Goal: Task Accomplishment & Management: Complete application form

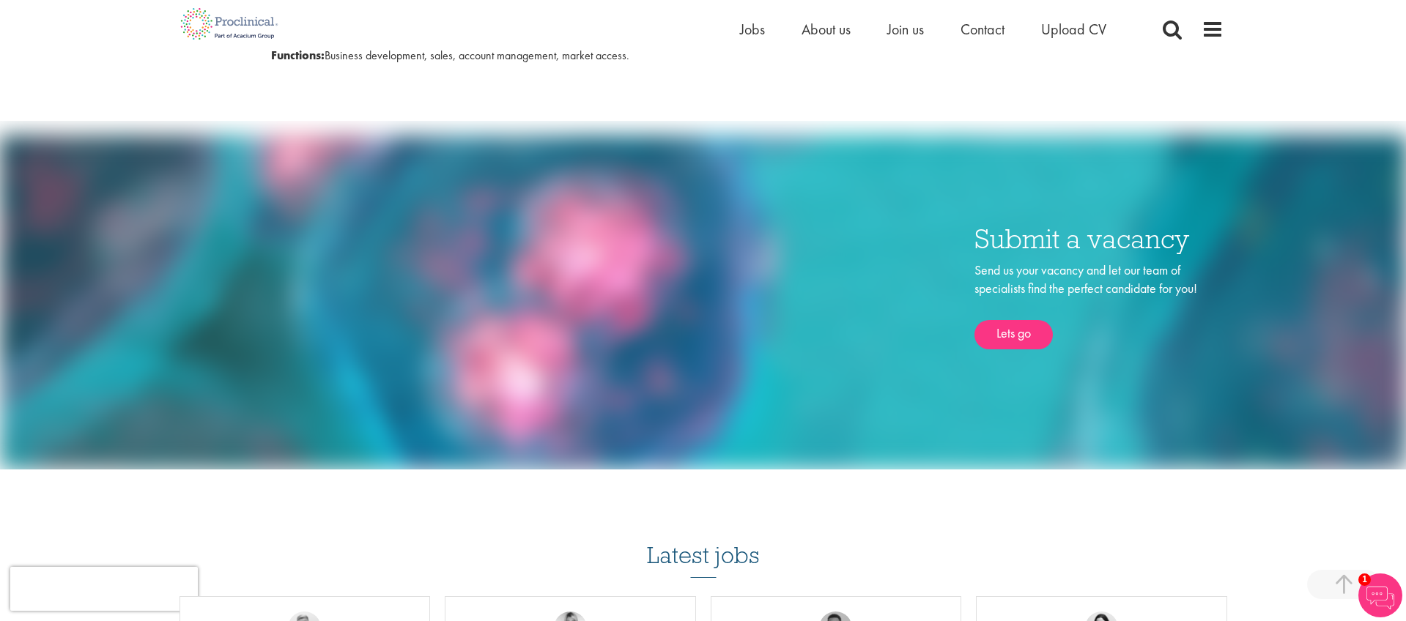
scroll to position [824, 0]
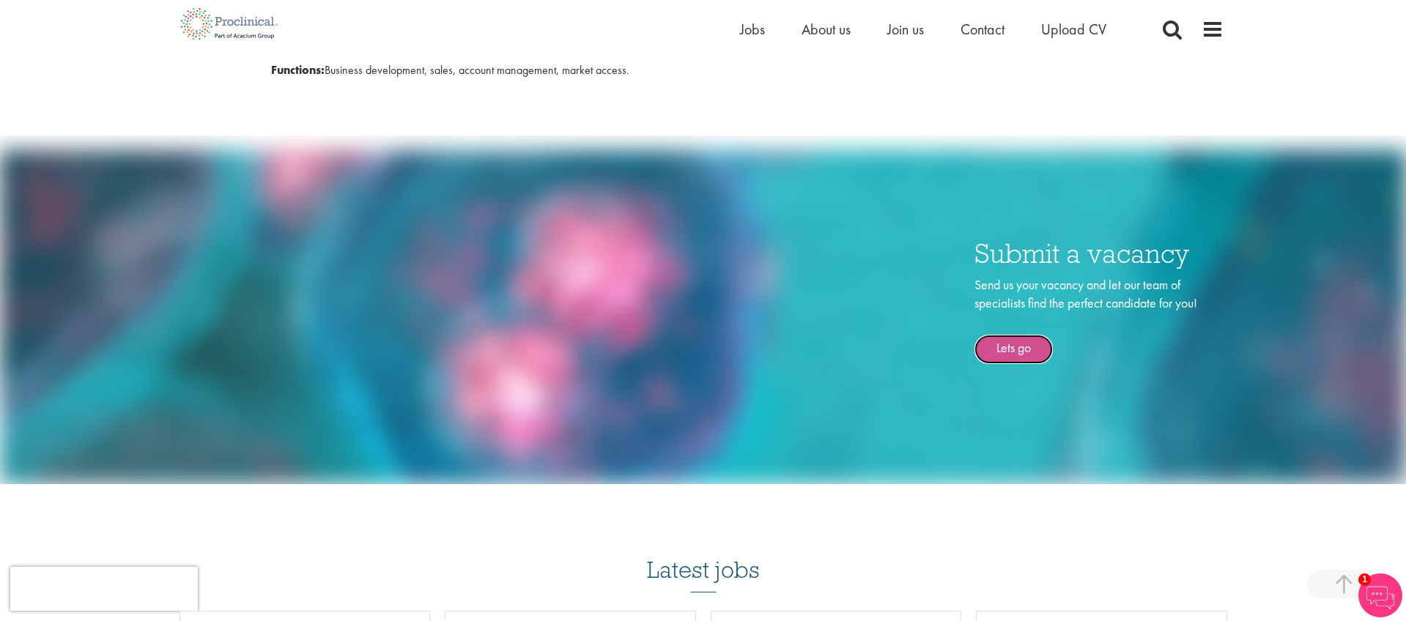
click at [1042, 355] on link "Lets go" at bounding box center [1014, 349] width 78 height 29
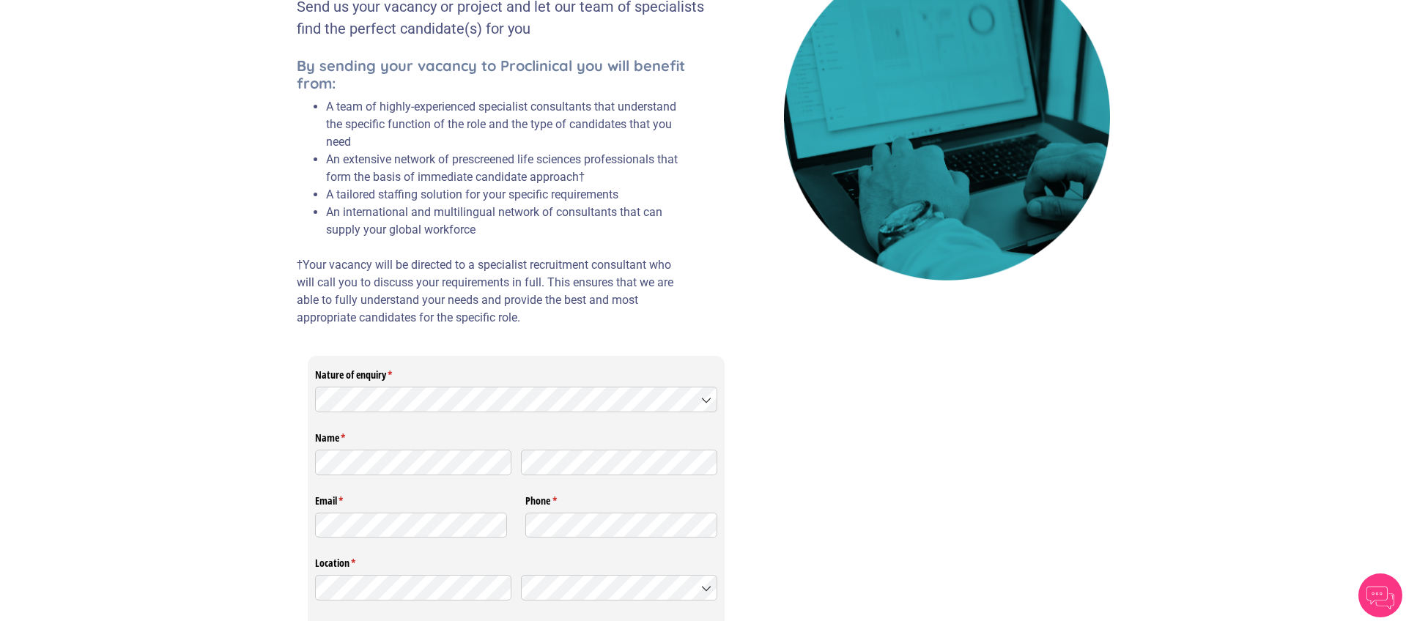
scroll to position [233, 0]
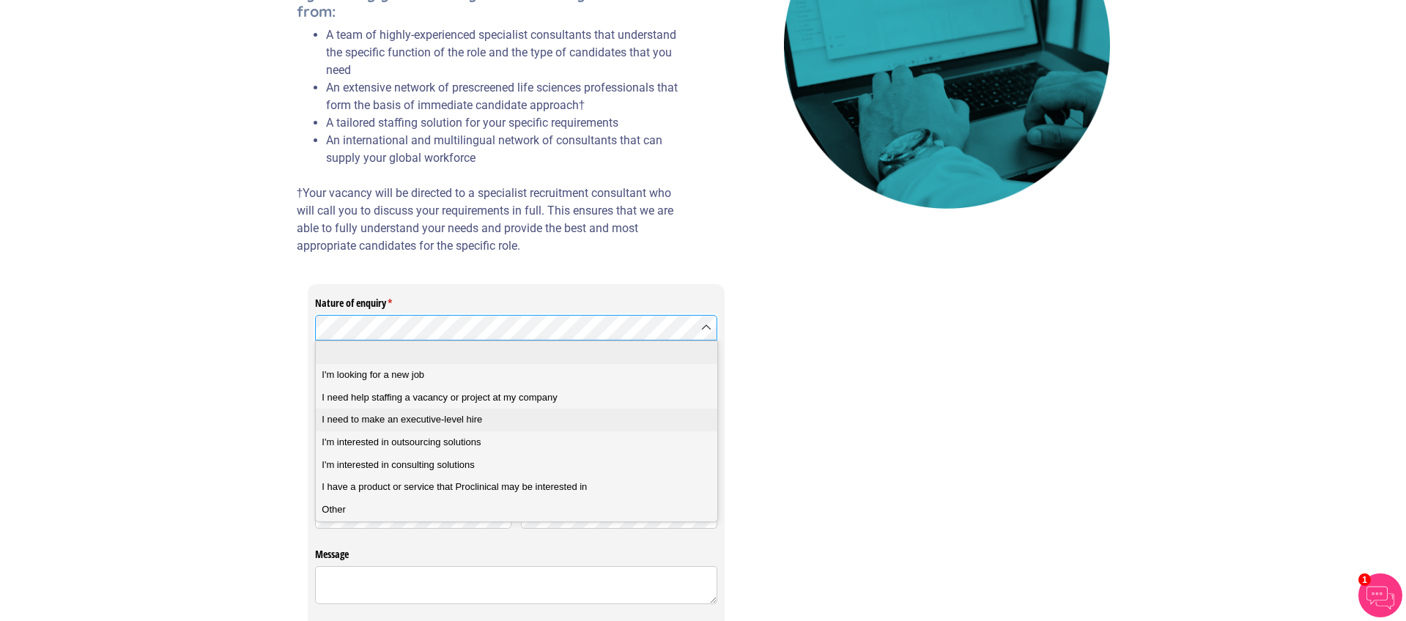
click at [531, 417] on div "I need to make an executive-level hire" at bounding box center [516, 419] width 389 height 13
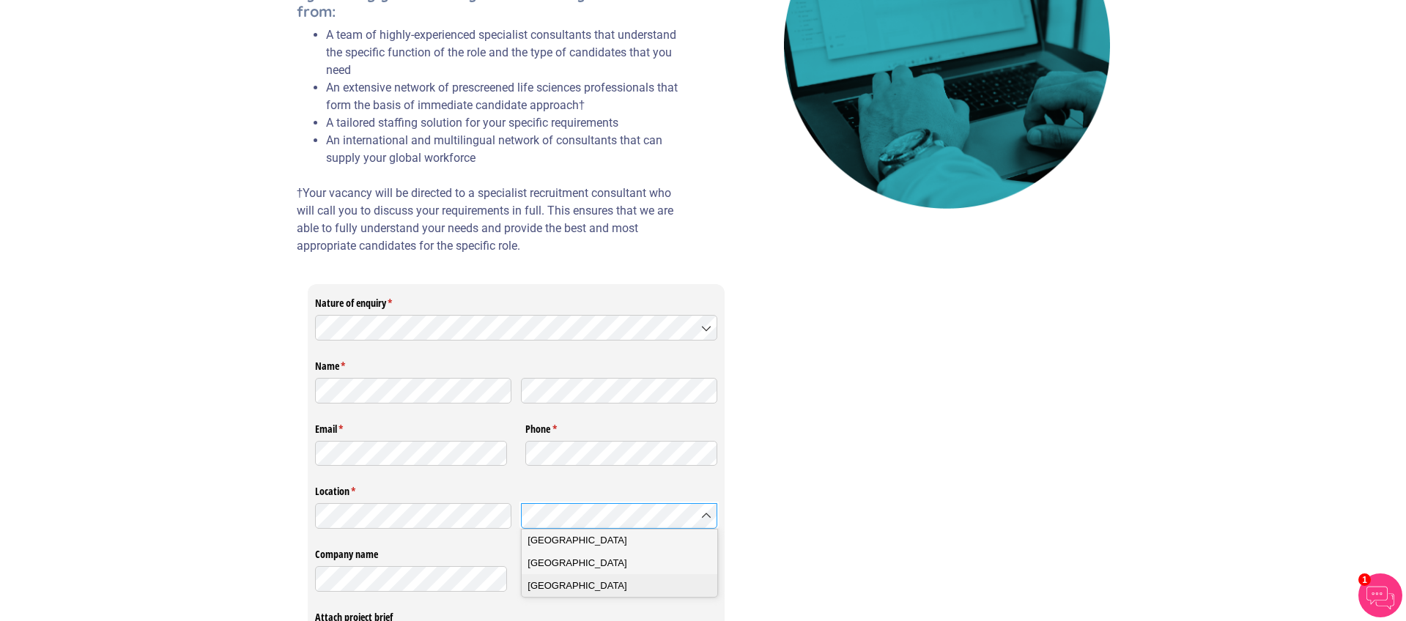
click at [588, 581] on div "United States" at bounding box center [619, 586] width 183 height 13
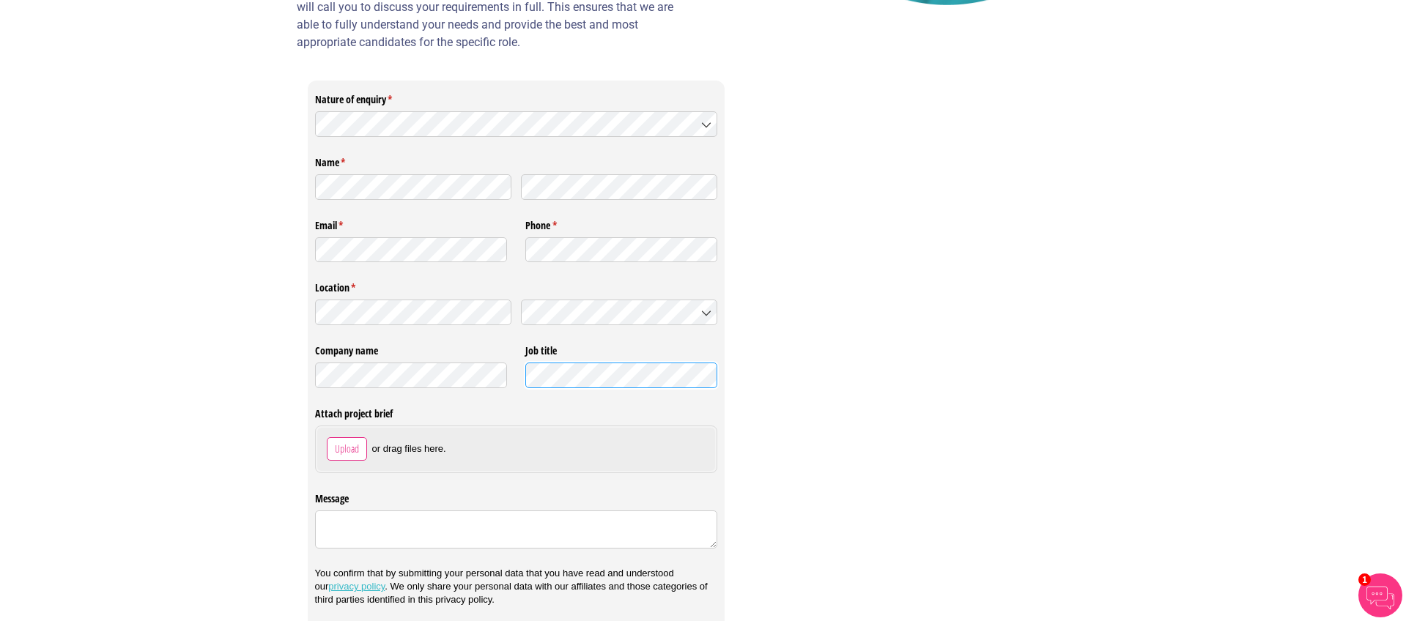
scroll to position [440, 0]
click at [388, 524] on textarea "Message" at bounding box center [516, 526] width 403 height 38
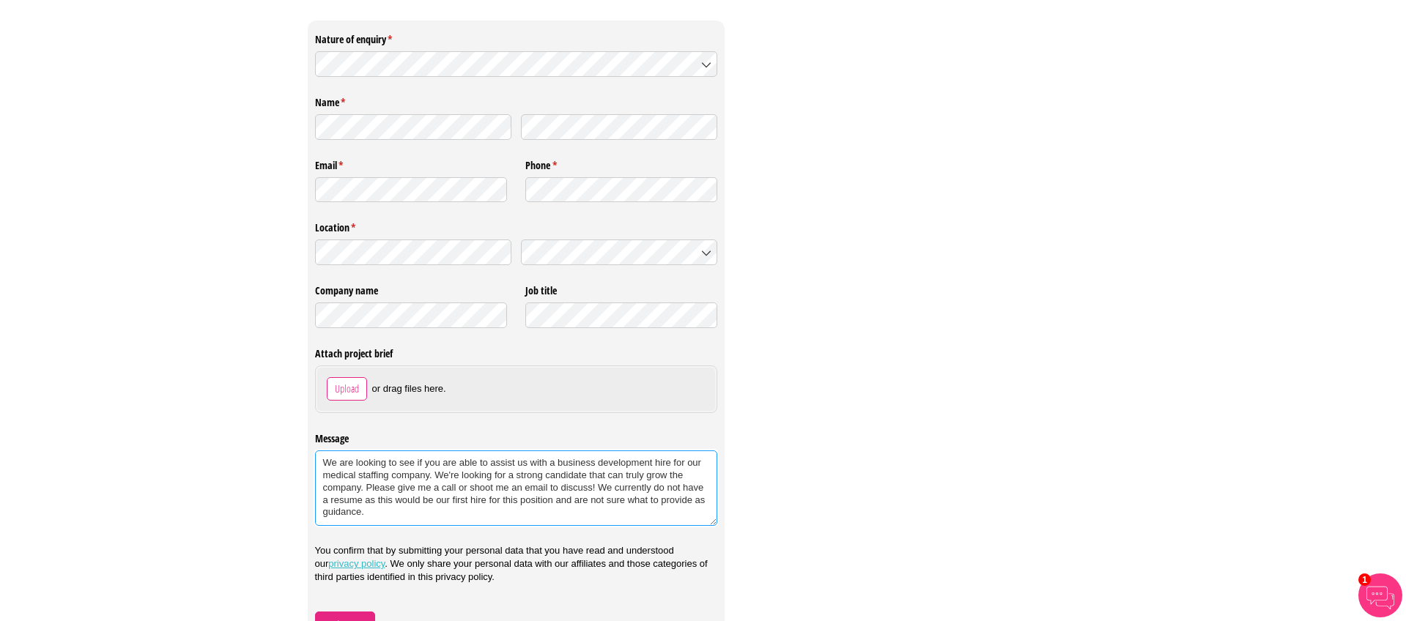
scroll to position [522, 0]
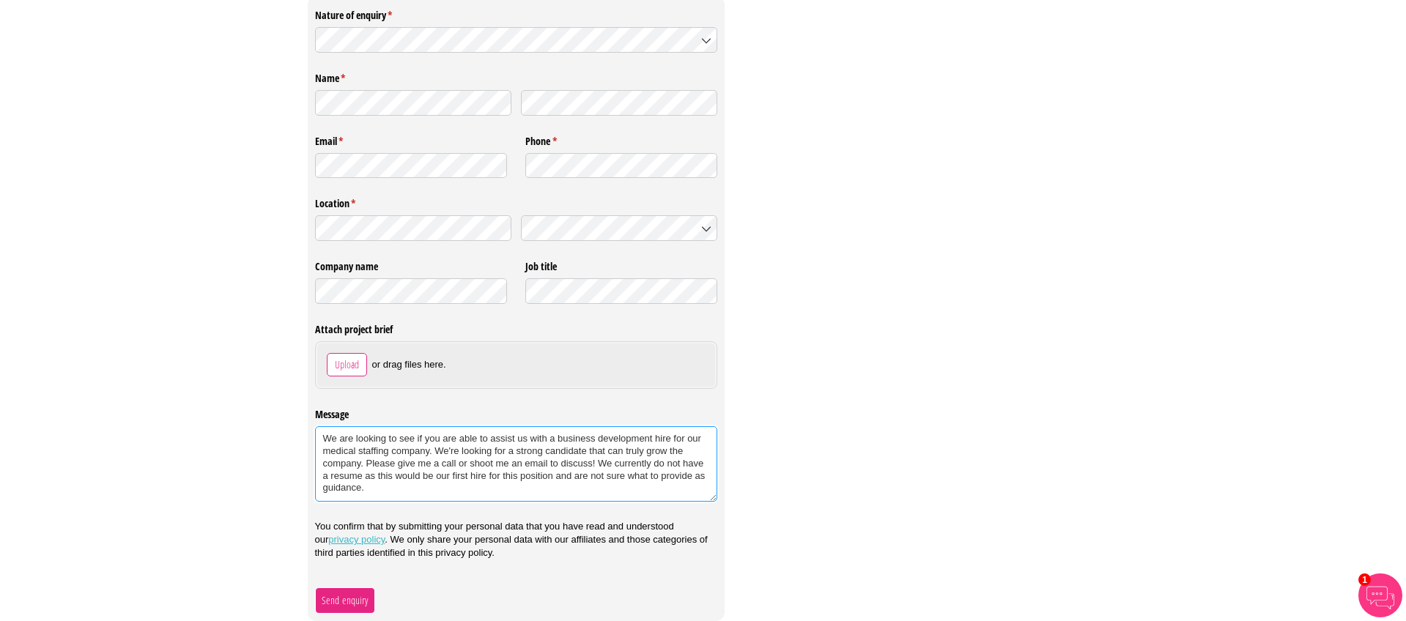
type textarea "We are looking to see if you are able to assist us with a business development …"
click at [346, 598] on span "Send enquiry" at bounding box center [345, 601] width 48 height 16
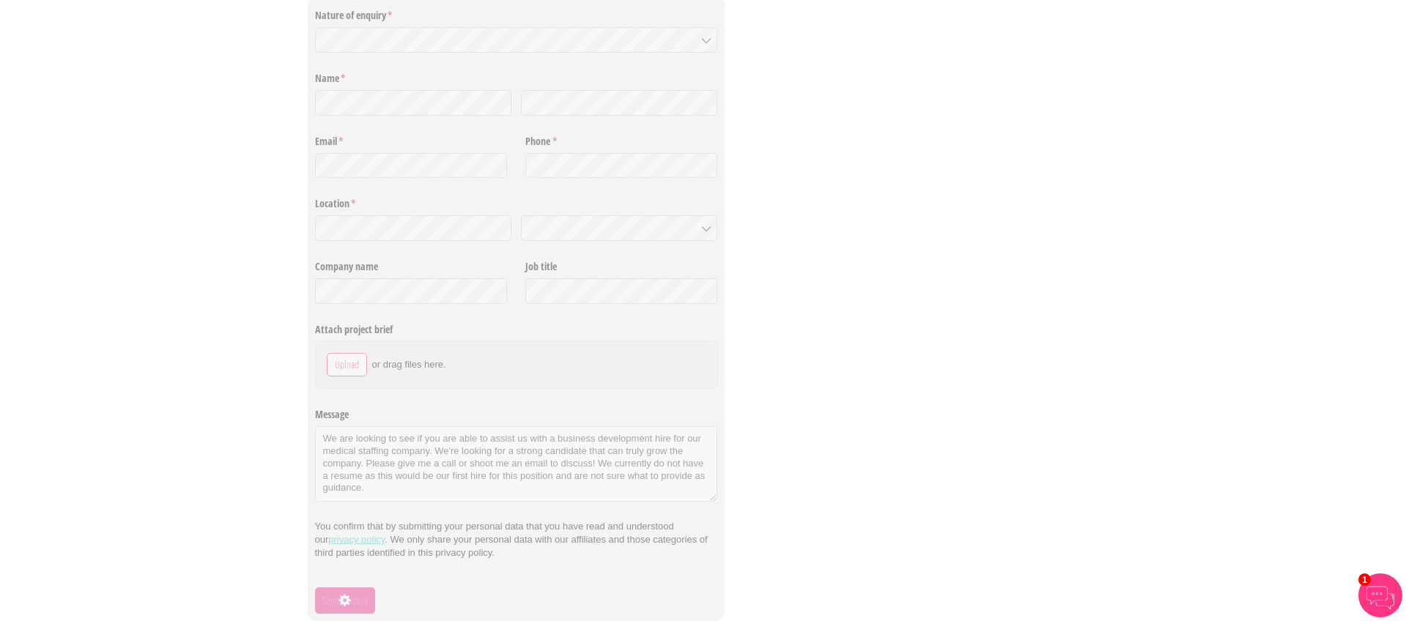
scroll to position [0, 0]
